Goal: Transaction & Acquisition: Purchase product/service

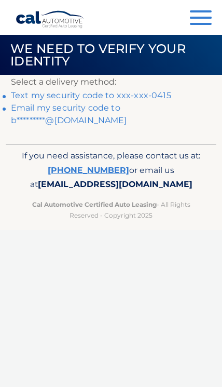
click at [157, 97] on link "Text my security code to xxx-xxx-0415" at bounding box center [91, 95] width 160 height 10
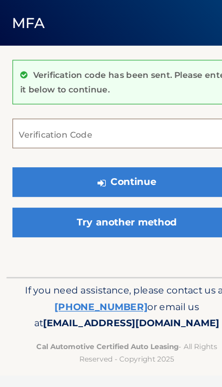
click at [127, 139] on input "Verification Code" at bounding box center [111, 152] width 200 height 26
type input "502200"
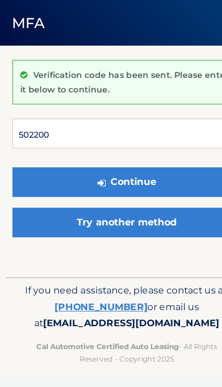
click at [111, 181] on button "Continue" at bounding box center [111, 194] width 200 height 26
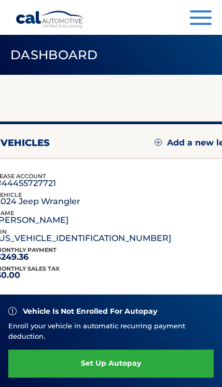
click at [142, 183] on div "lease account #44455727721 vehicle 2024 Jeep Wrangler name JENNIFER REDDEN vin …" at bounding box center [111, 208] width 231 height 74
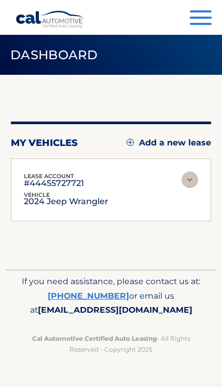
click at [185, 180] on img at bounding box center [190, 179] width 17 height 17
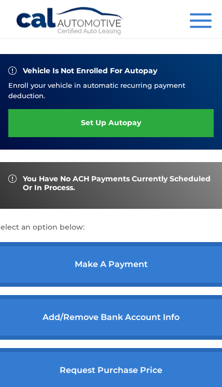
scroll to position [241, 0]
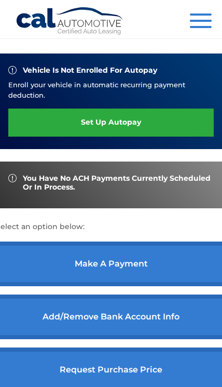
click at [160, 259] on link "make a payment" at bounding box center [111, 263] width 231 height 45
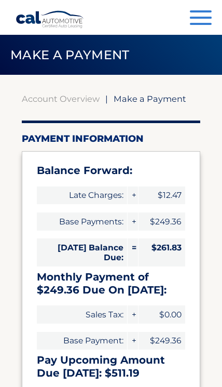
select select "ODY0N2I5MzEtZGYxNi00NzhmLThhOTMtNjM1MjMwZmQ4MjA2"
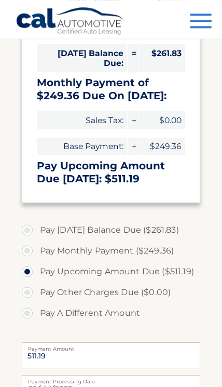
scroll to position [204, 0]
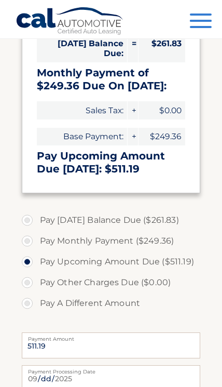
click at [30, 221] on label "Pay Today's Balance Due ($261.83)" at bounding box center [111, 220] width 179 height 21
click at [30, 221] on input "Pay Today's Balance Due ($261.83)" at bounding box center [31, 218] width 10 height 17
radio input "true"
type input "261.83"
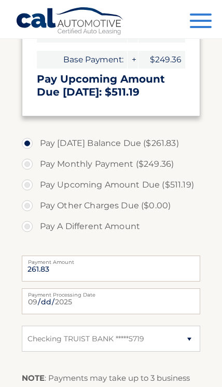
scroll to position [298, 0]
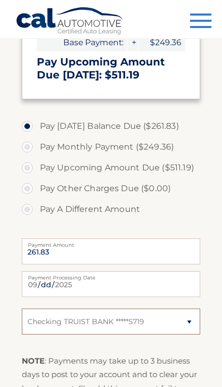
click at [183, 323] on select "Select Bank Account Checking TRUIST BANK *****5719" at bounding box center [111, 321] width 179 height 26
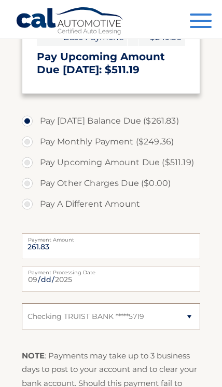
scroll to position [319, 0]
